Goal: Task Accomplishment & Management: Use online tool/utility

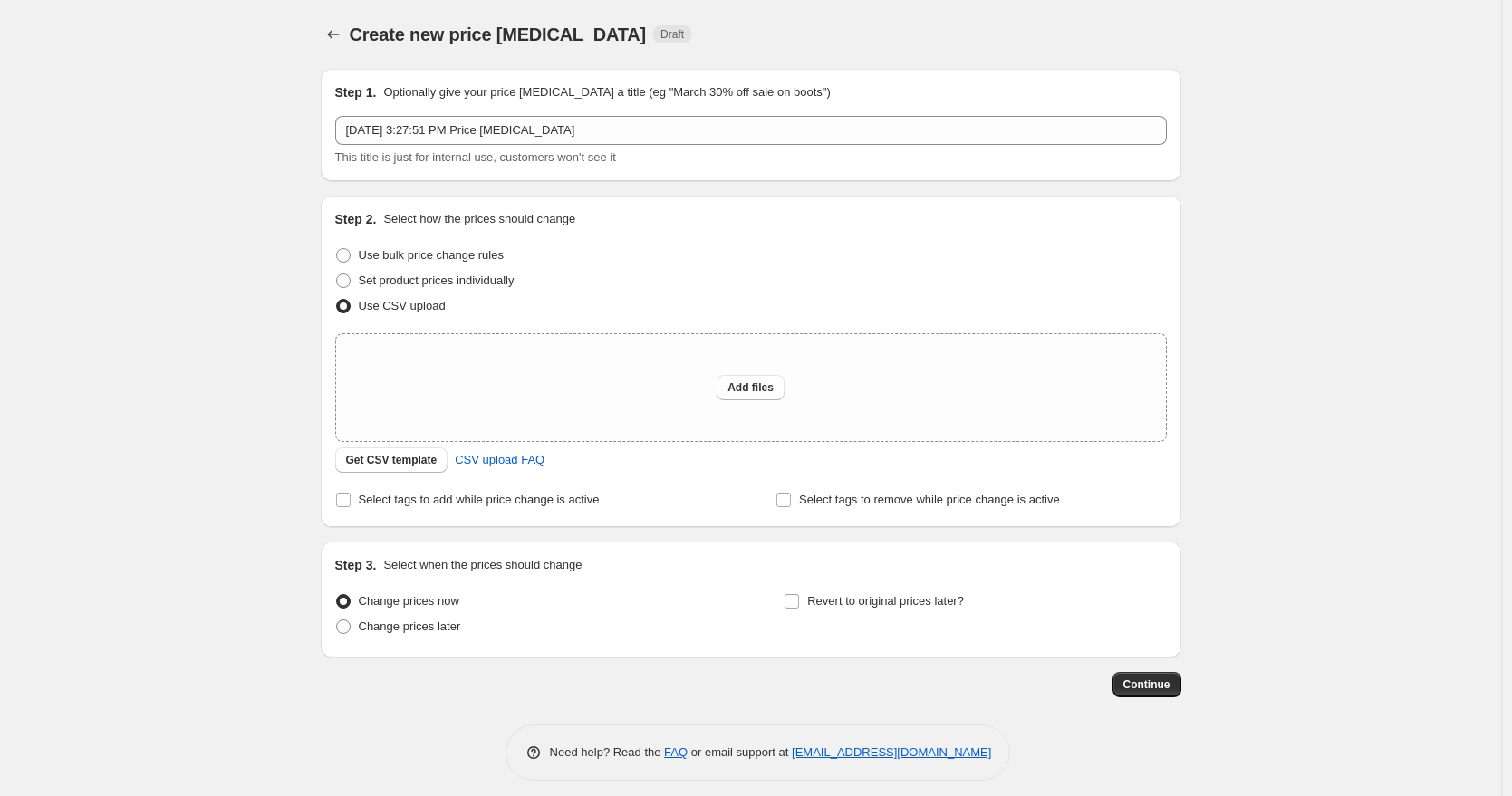
scroll to position [12, 0]
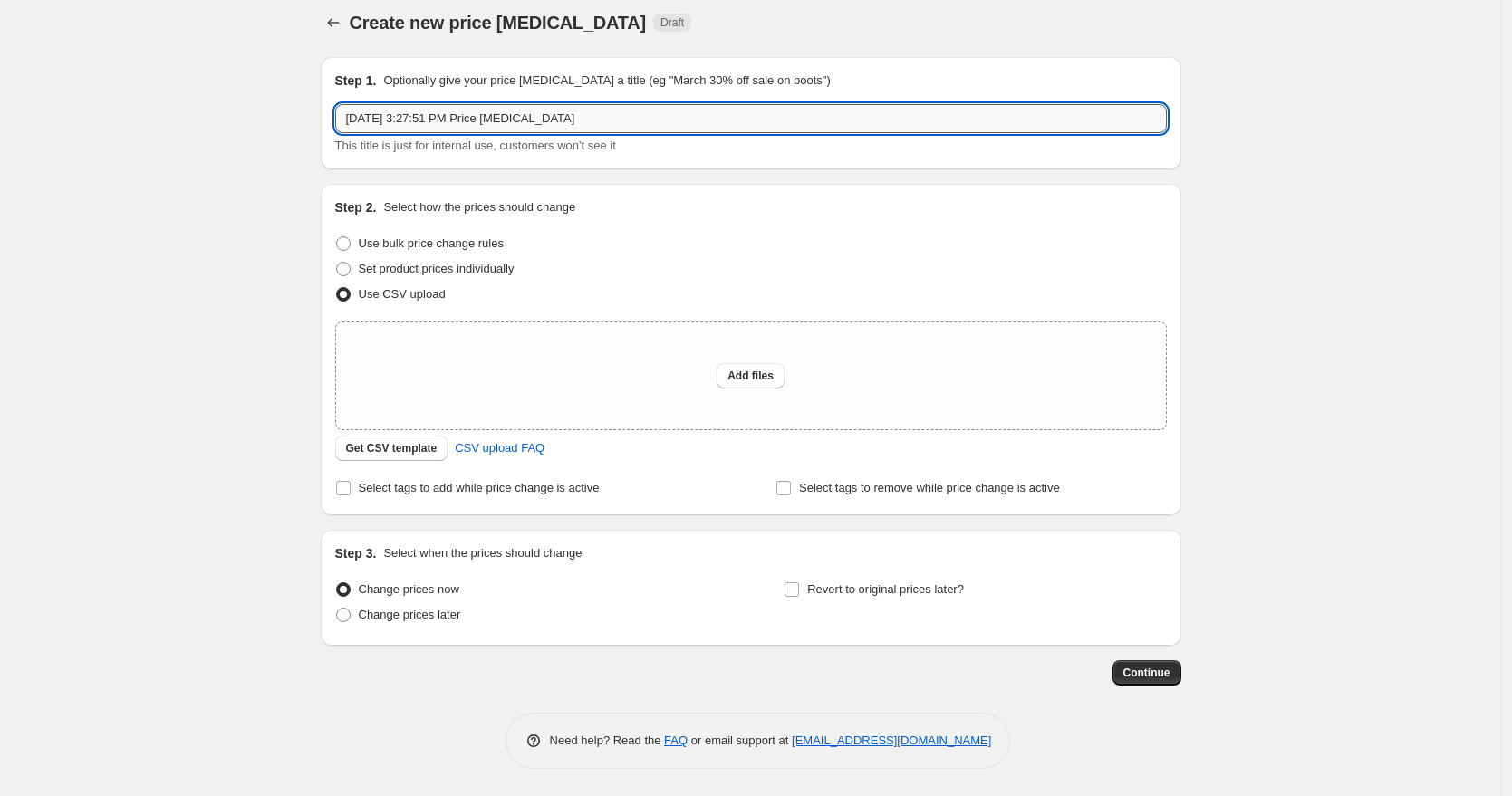
click at [743, 117] on input "[DATE] 3:27:51 PM Price [MEDICAL_DATA]" at bounding box center [751, 118] width 832 height 29
type input "Ecoflow Promo [DATE]"
click at [1370, 259] on div "Create new price [MEDICAL_DATA]. This page is ready Create new price [MEDICAL_D…" at bounding box center [750, 391] width 1501 height 808
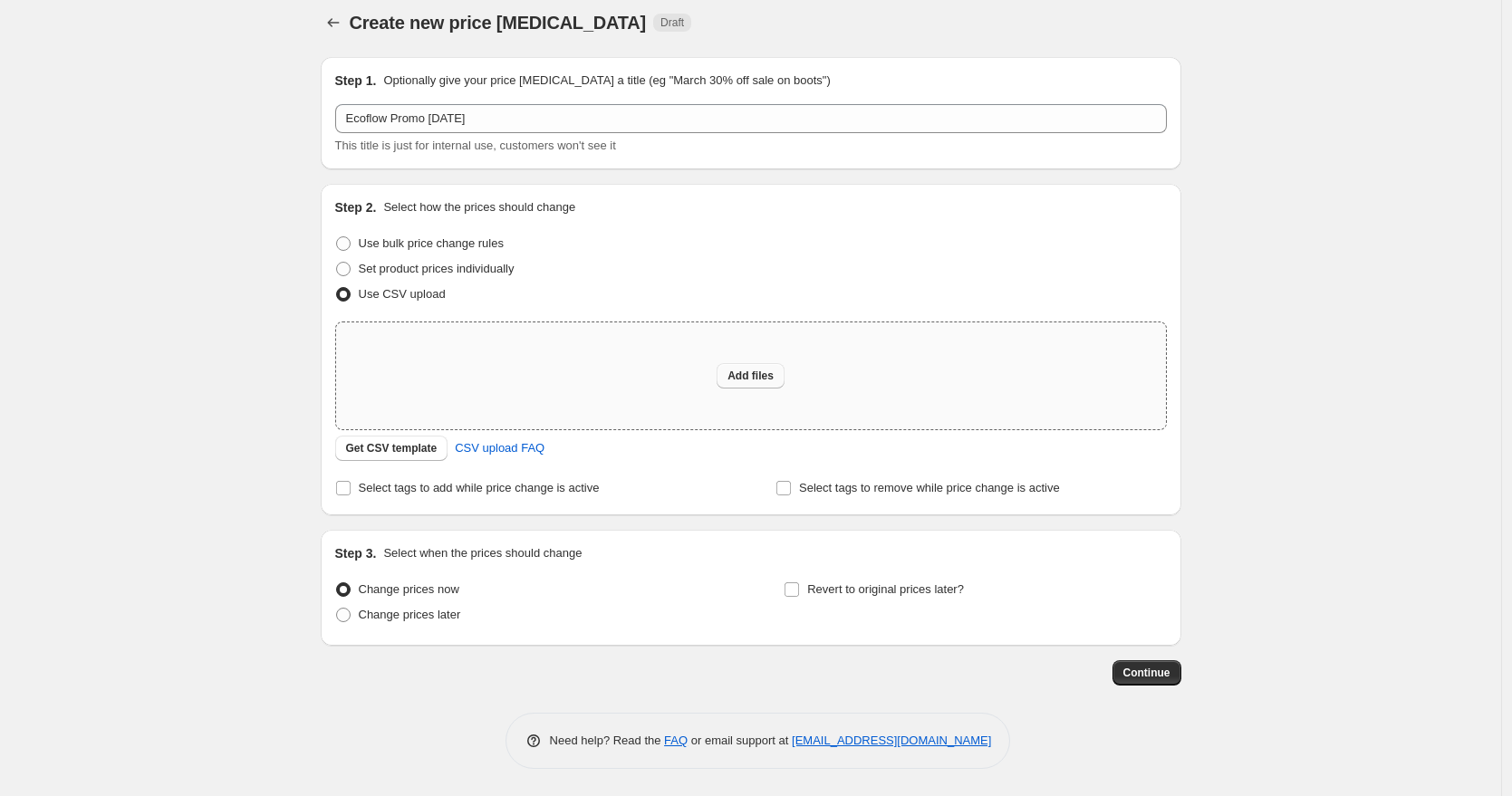
click at [739, 376] on span "Add files" at bounding box center [750, 375] width 46 height 14
type input "C:\fakepath\ecoflow bluk [DATE].csv"
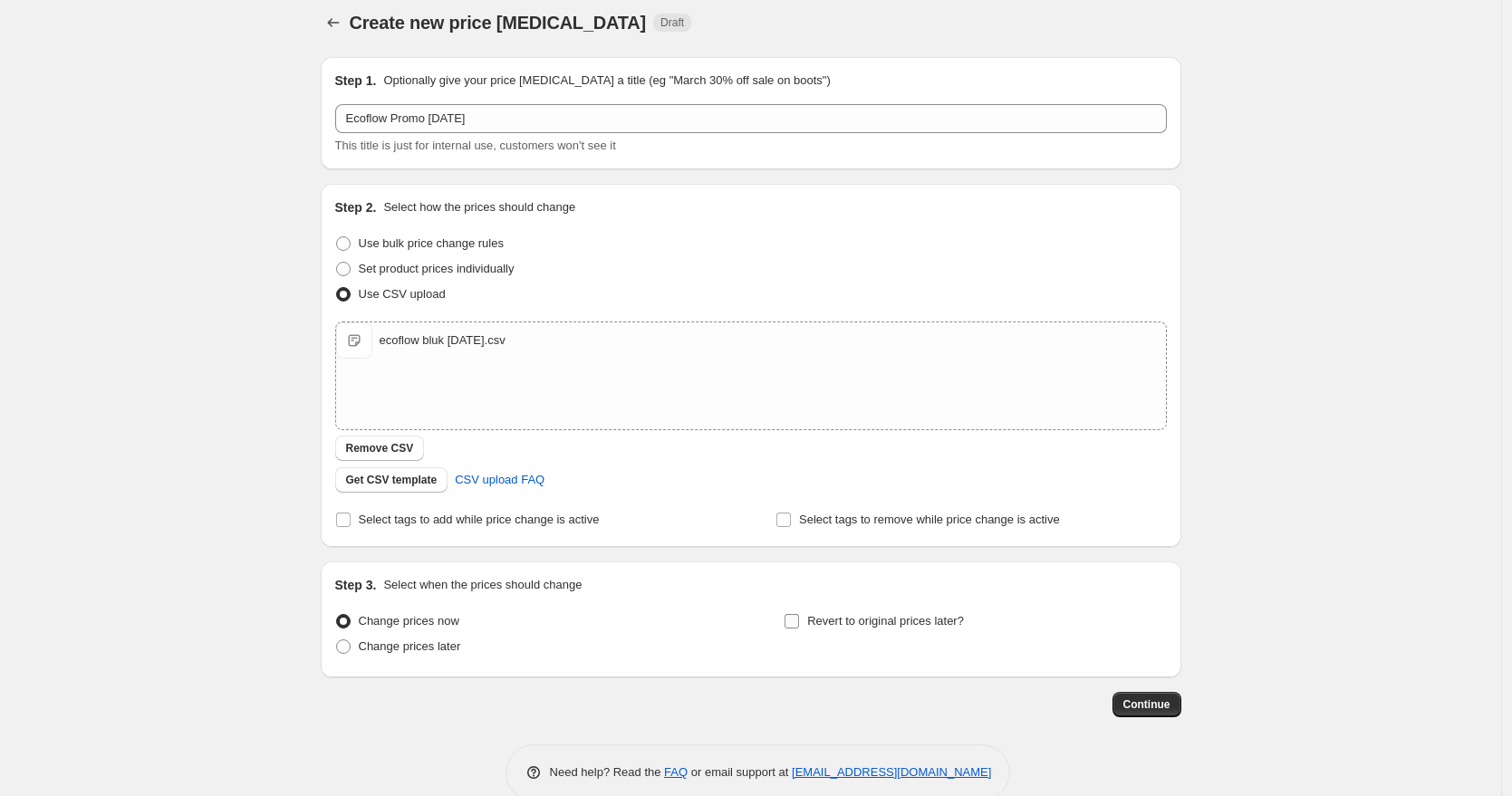
click at [863, 608] on label "Revert to original prices later?" at bounding box center [874, 620] width 180 height 25
click at [799, 614] on input "Revert to original prices later?" at bounding box center [791, 620] width 14 height 14
checkbox input "true"
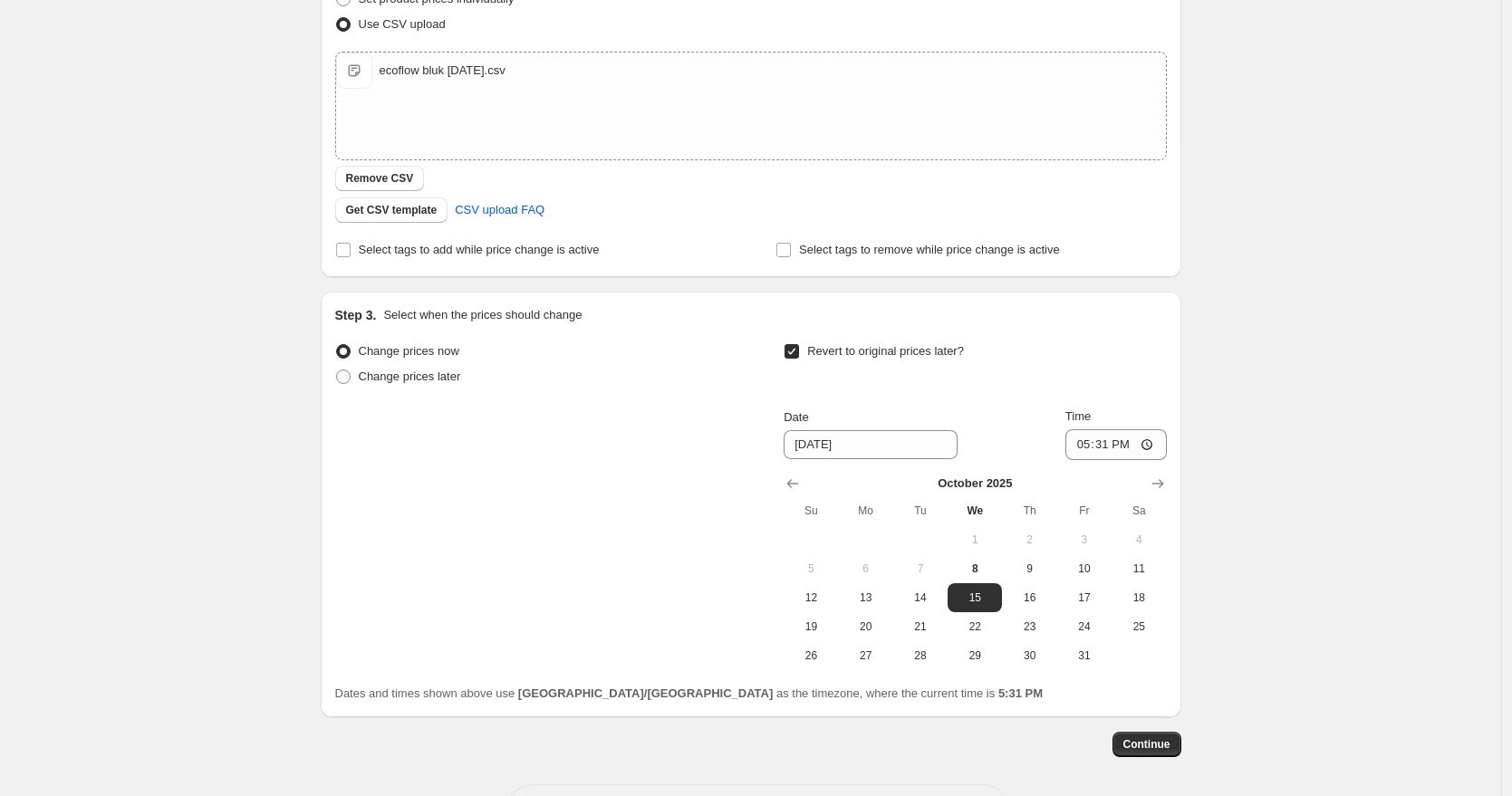
scroll to position [289, 0]
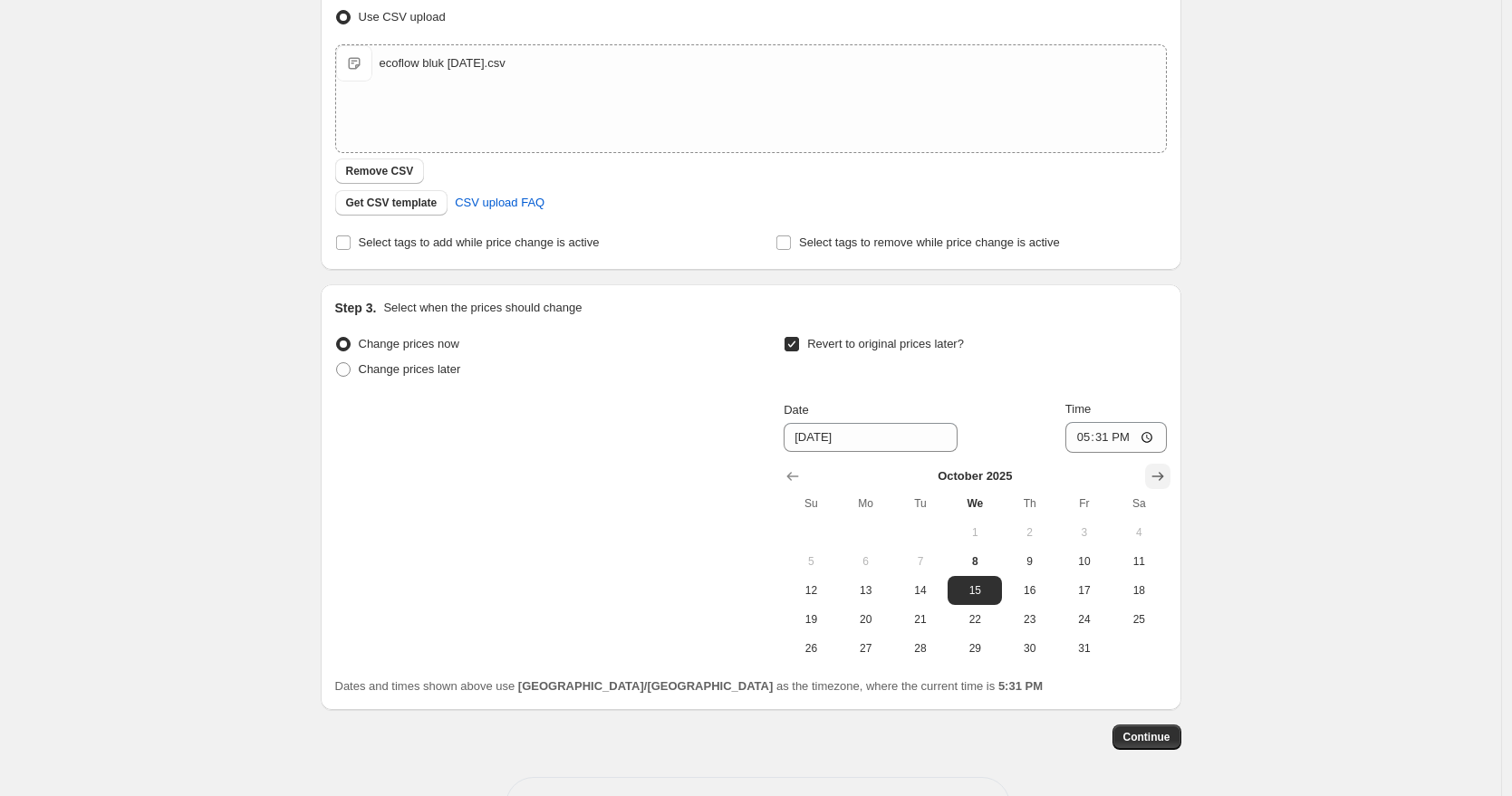
click at [1166, 479] on icon "Show next month, November 2025" at bounding box center [1157, 476] width 18 height 18
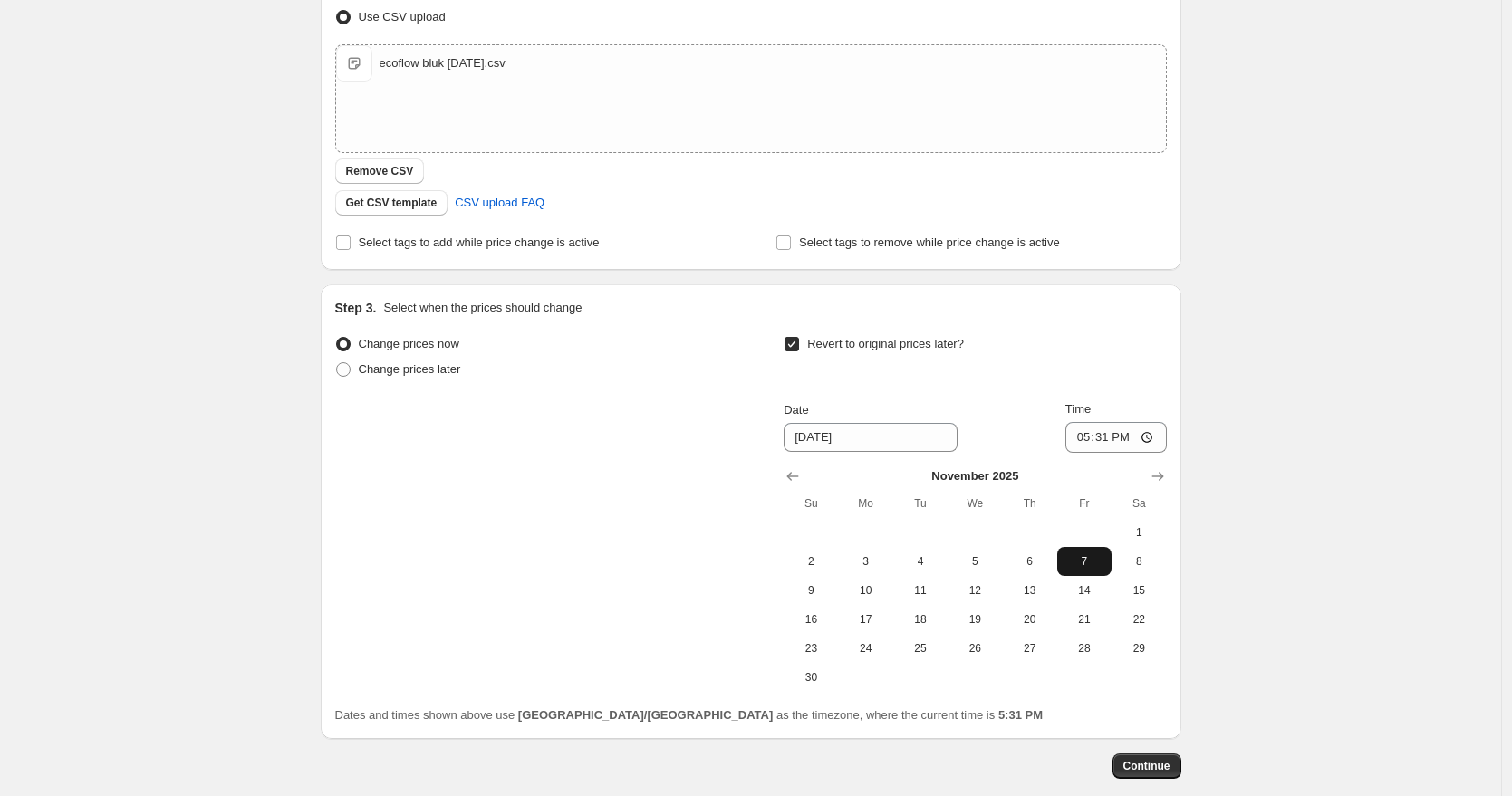
click at [1071, 560] on span "7" at bounding box center [1084, 561] width 39 height 14
click at [1084, 439] on input "17:31" at bounding box center [1116, 437] width 101 height 31
click at [1126, 559] on span "8" at bounding box center [1138, 561] width 39 height 14
type input "[DATE]"
click at [1078, 437] on input "17:31" at bounding box center [1116, 437] width 101 height 31
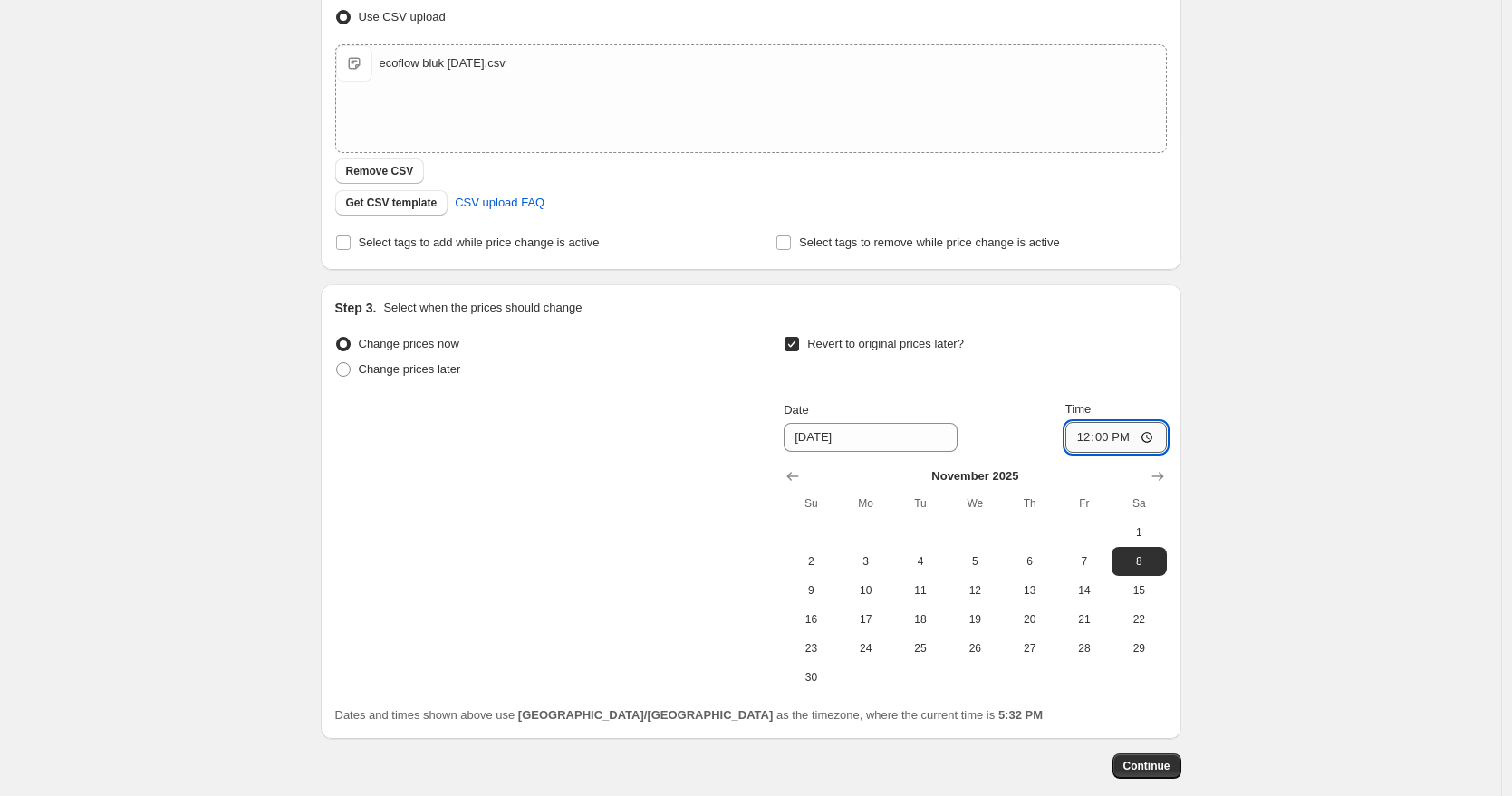
type input "00:00"
click at [1268, 467] on div "Create new price [MEDICAL_DATA]. This page is ready Create new price [MEDICAL_D…" at bounding box center [750, 299] width 1501 height 1178
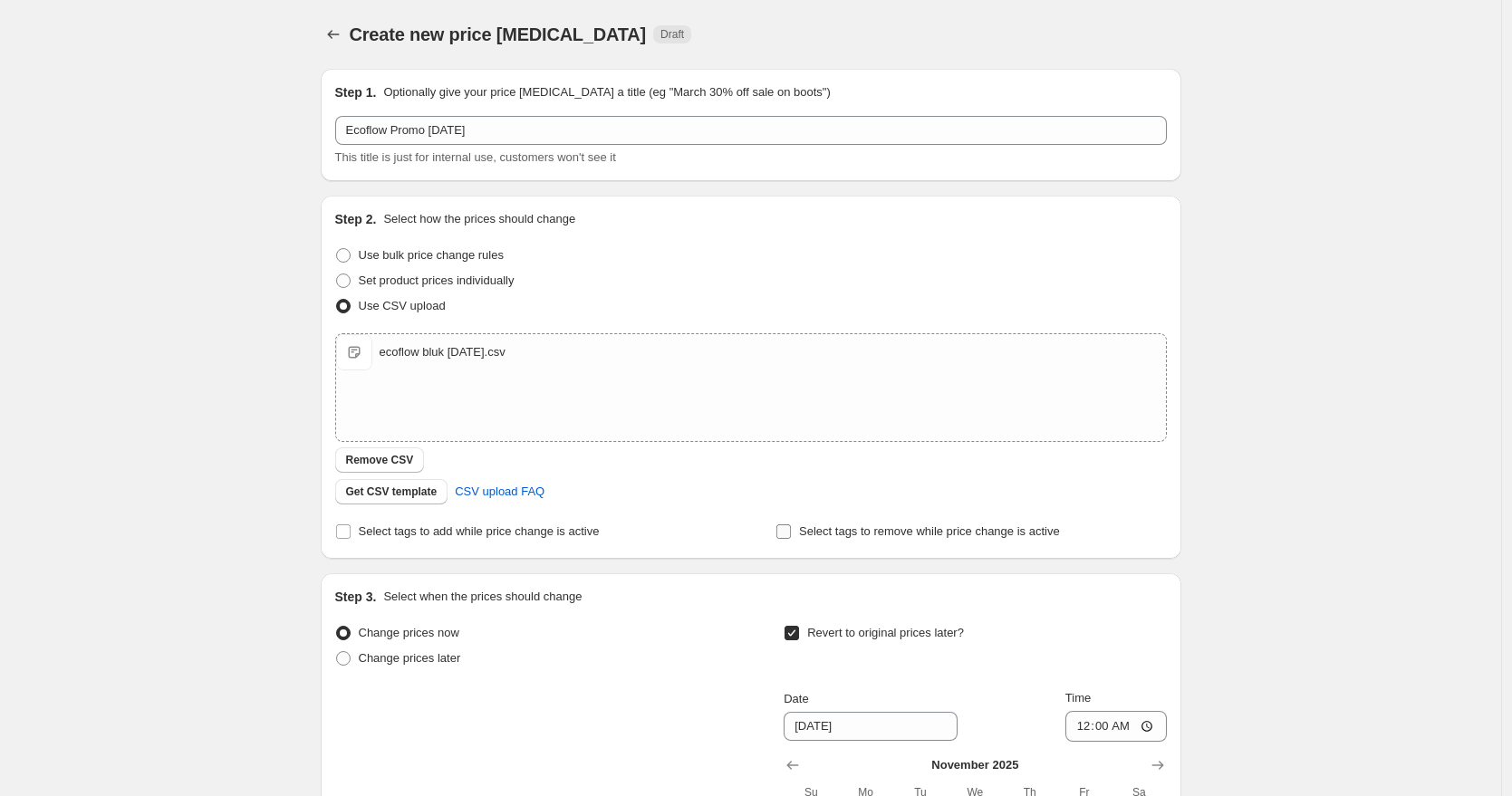
click at [787, 530] on input "Select tags to remove while price change is active" at bounding box center [783, 531] width 14 height 14
checkbox input "true"
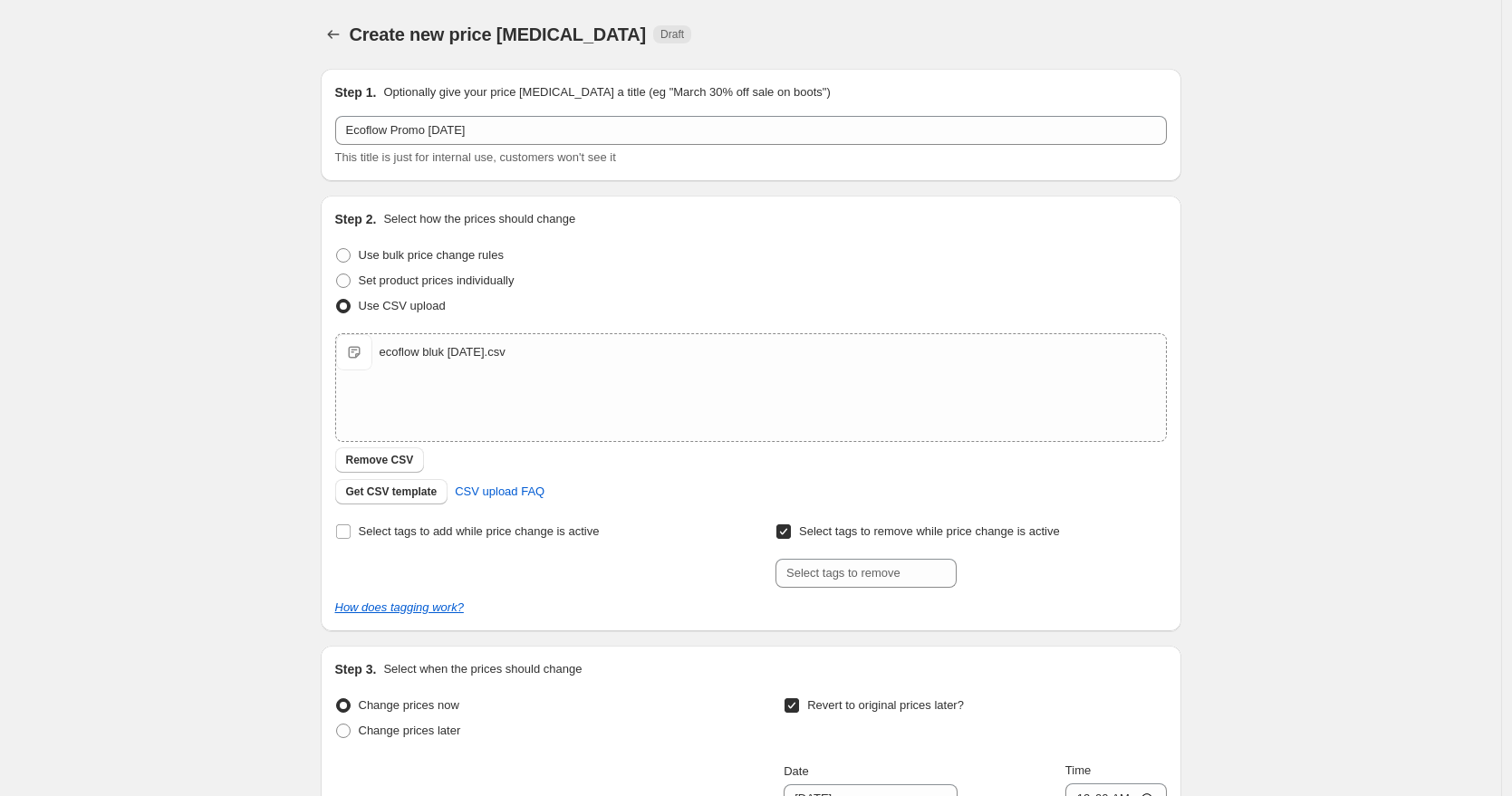
click at [854, 588] on div "Select tags to add while price change is active Select tags to remove while pri…" at bounding box center [751, 568] width 832 height 98
click at [852, 570] on input "text" at bounding box center [865, 573] width 181 height 29
click at [392, 531] on span "Select tags to add while price change is active" at bounding box center [479, 531] width 241 height 13
click at [350, 531] on input "Select tags to add while price change is active" at bounding box center [343, 531] width 14 height 14
checkbox input "true"
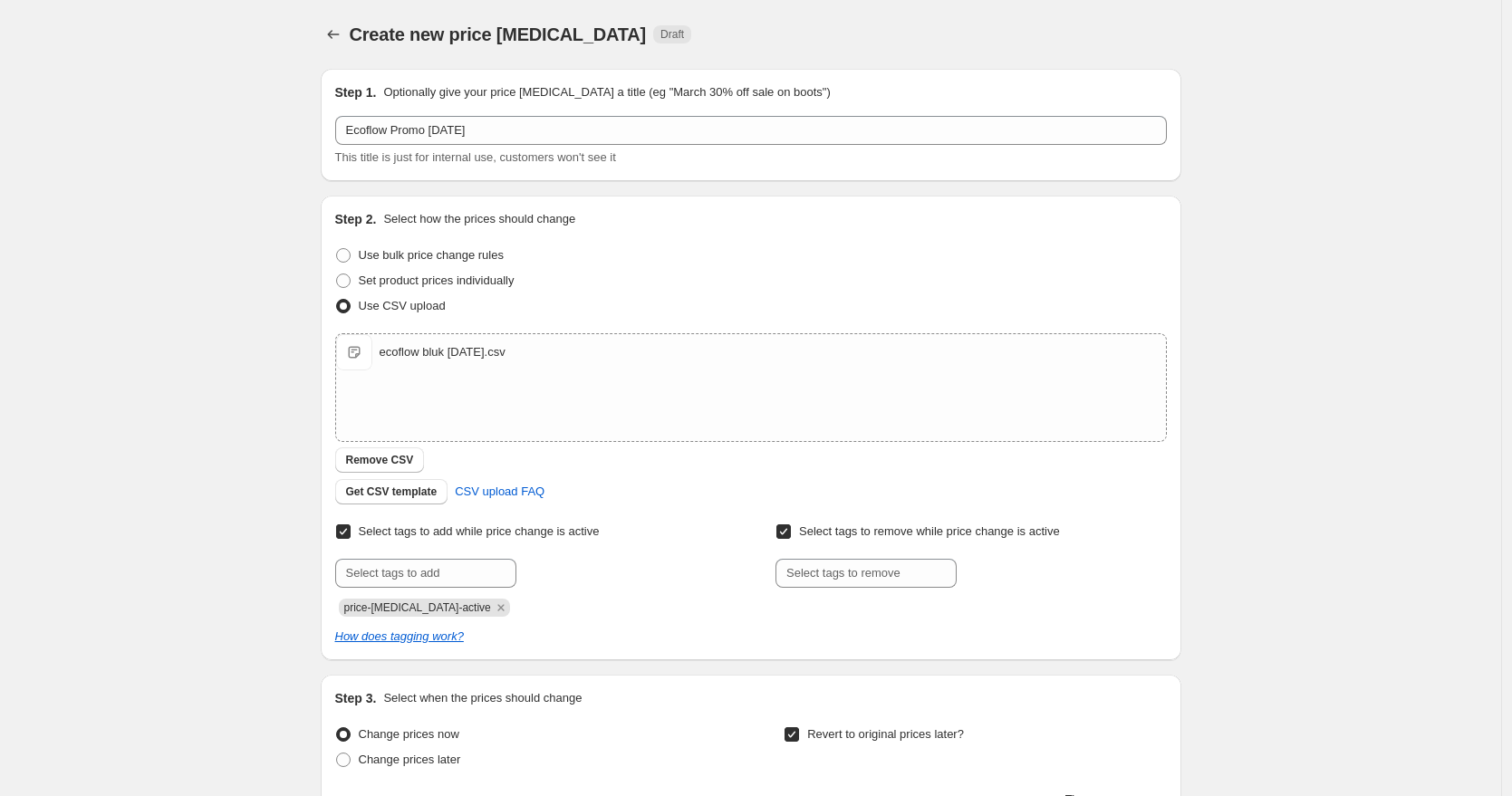
click at [786, 530] on input "Select tags to remove while price change is active" at bounding box center [783, 531] width 14 height 14
checkbox input "false"
click at [416, 567] on input "text" at bounding box center [425, 573] width 181 height 29
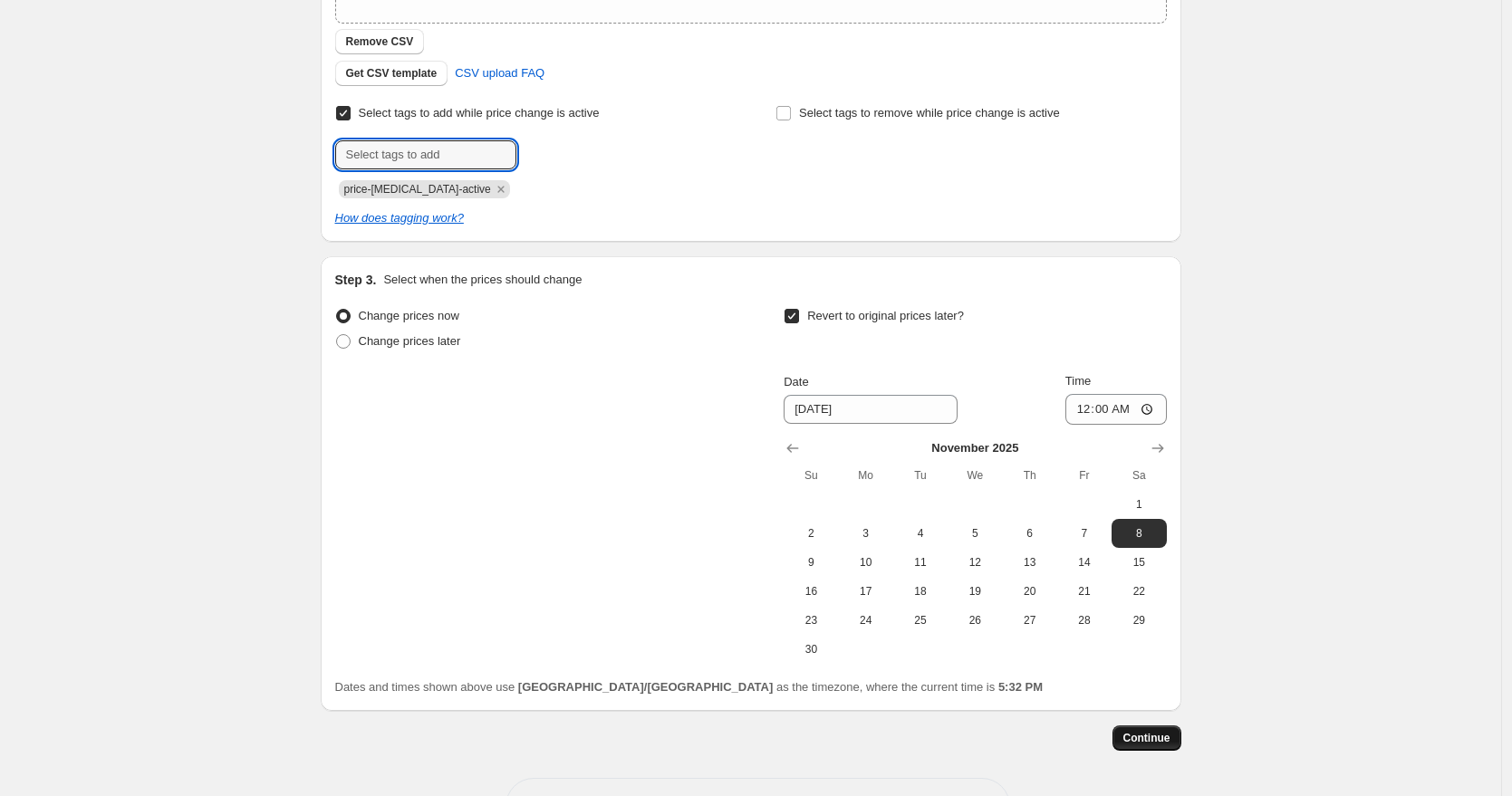
click at [1160, 738] on span "Continue" at bounding box center [1147, 738] width 47 height 14
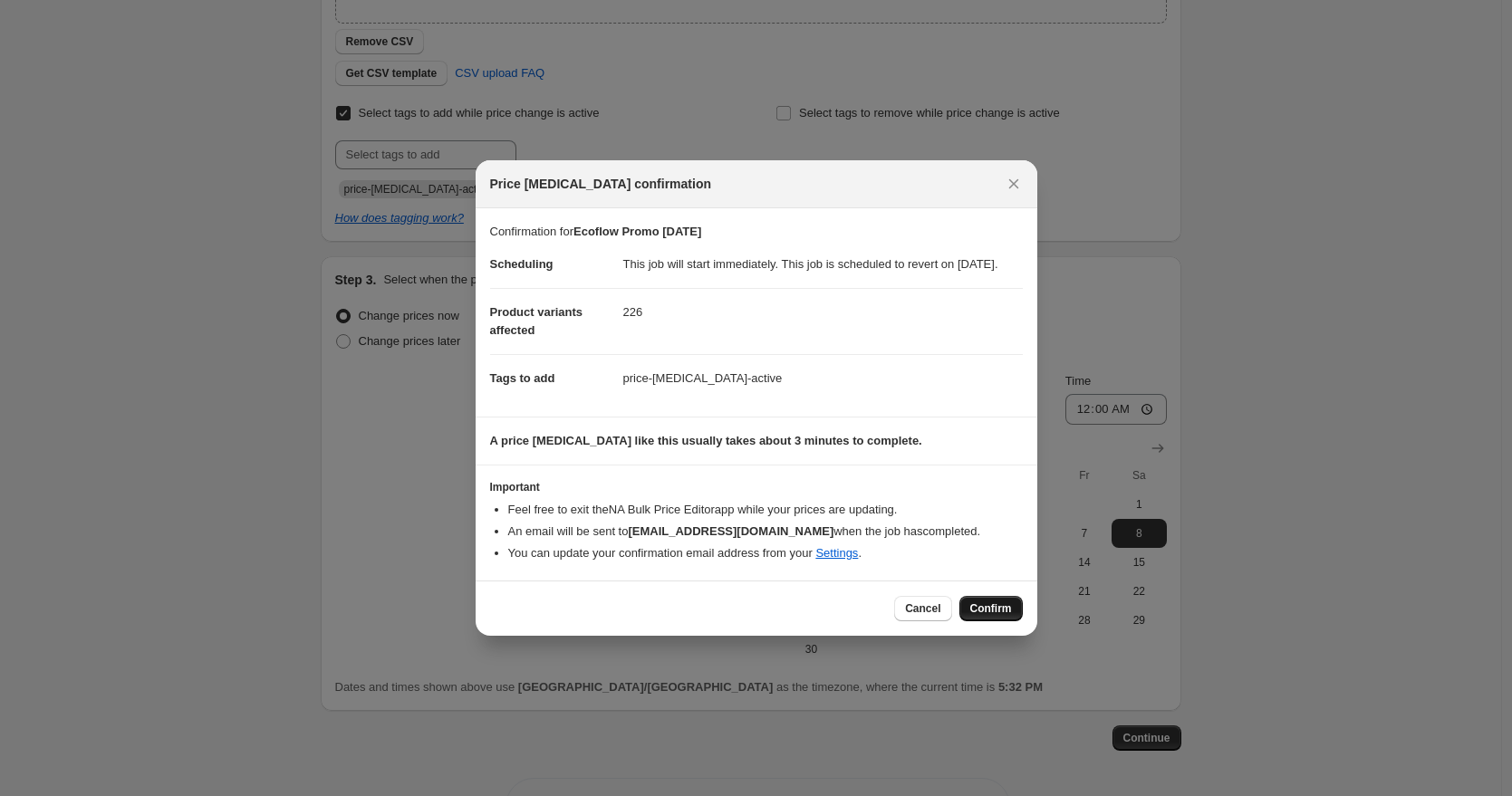
click at [1012, 620] on button "Confirm" at bounding box center [991, 608] width 64 height 25
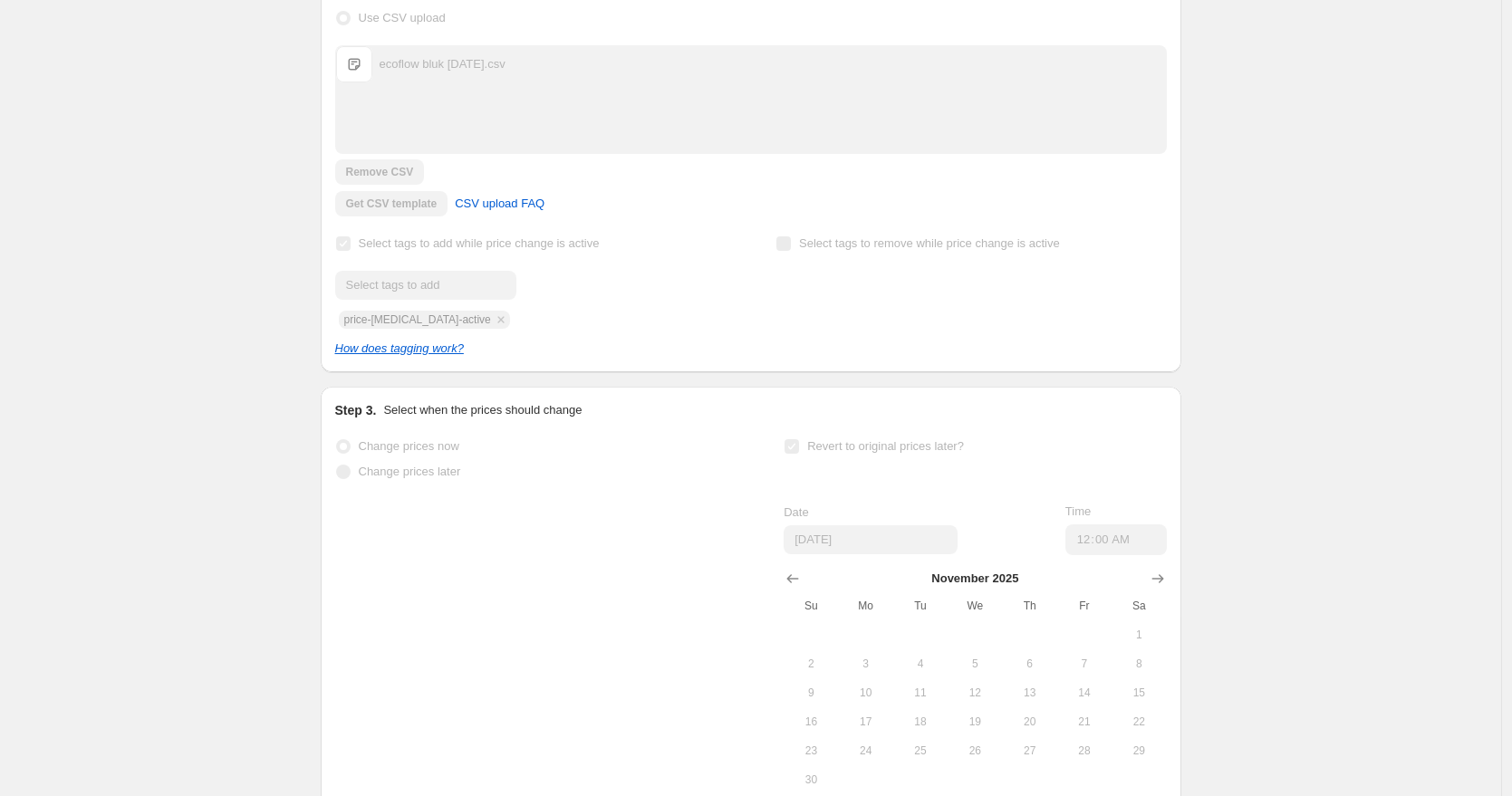
scroll to position [466, 0]
